Goal: Entertainment & Leisure: Consume media (video, audio)

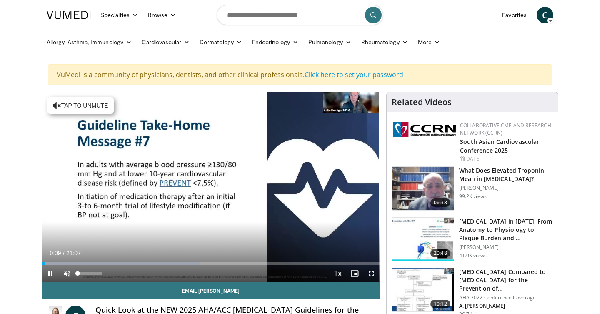
click at [67, 271] on span "Video Player" at bounding box center [67, 273] width 17 height 17
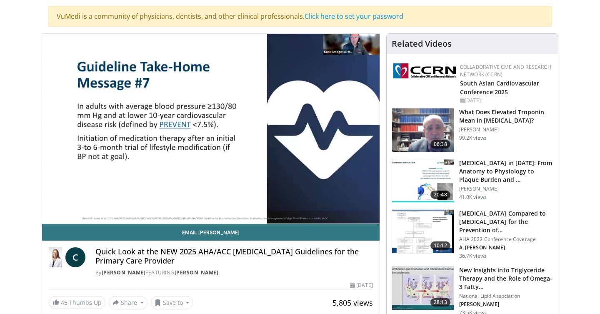
scroll to position [57, 0]
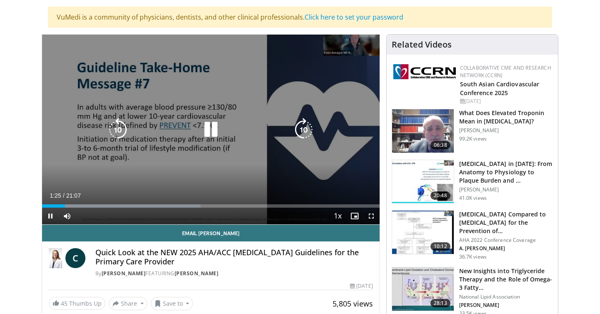
click at [80, 107] on div "10 seconds Tap to unmute" at bounding box center [210, 129] width 337 height 189
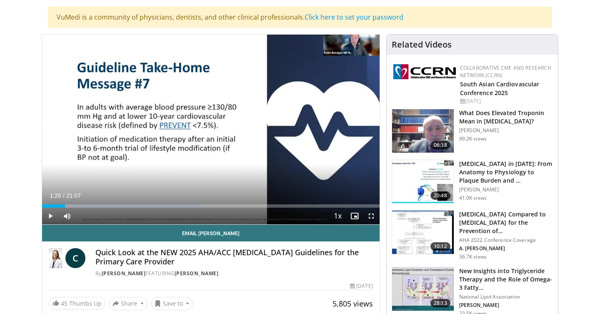
click at [50, 215] on span "Video Player" at bounding box center [50, 215] width 17 height 17
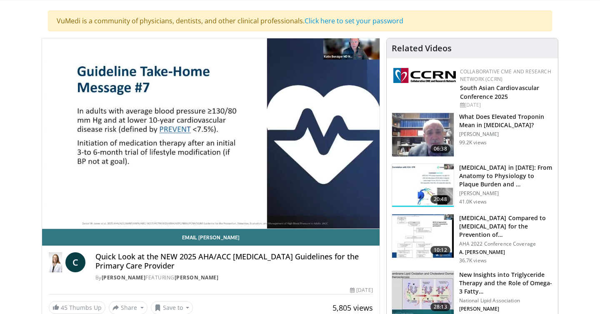
scroll to position [76, 0]
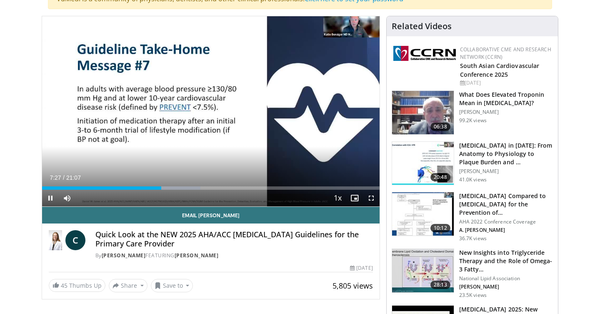
click at [53, 197] on span "Video Player" at bounding box center [50, 197] width 17 height 17
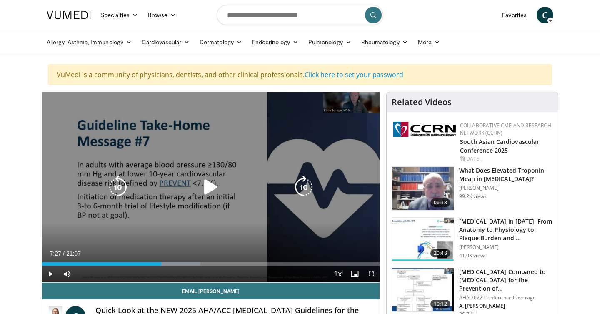
scroll to position [0, 0]
